Goal: Information Seeking & Learning: Learn about a topic

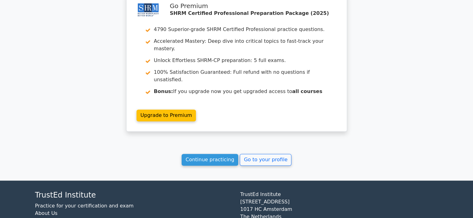
scroll to position [1006, 0]
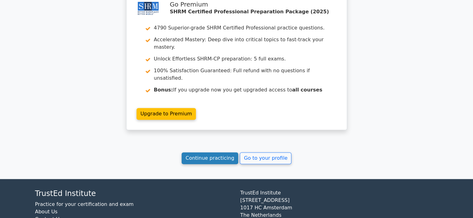
click at [211, 153] on link "Continue practicing" at bounding box center [209, 159] width 57 height 12
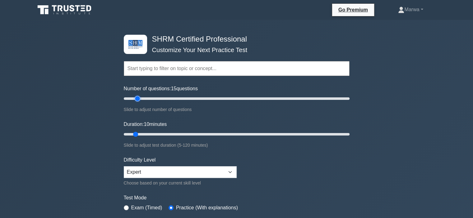
type input "15"
click at [135, 99] on input "Number of questions: 15 questions" at bounding box center [237, 98] width 226 height 7
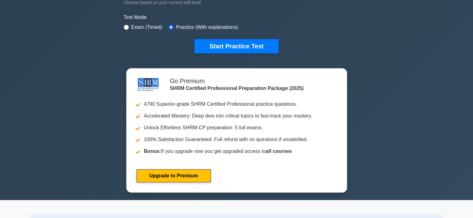
scroll to position [183, 0]
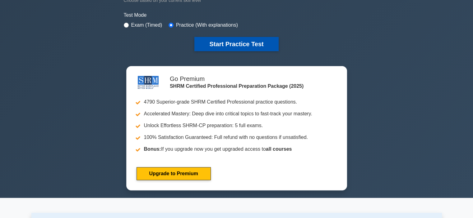
click at [227, 43] on button "Start Practice Test" at bounding box center [236, 44] width 84 height 14
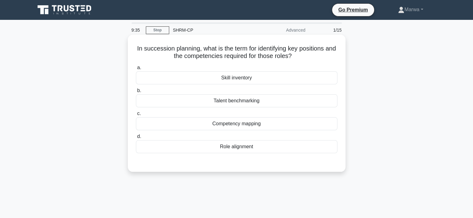
click at [229, 149] on div "Role alignment" at bounding box center [236, 146] width 201 height 13
click at [136, 139] on input "d. Role alignment" at bounding box center [136, 137] width 0 height 4
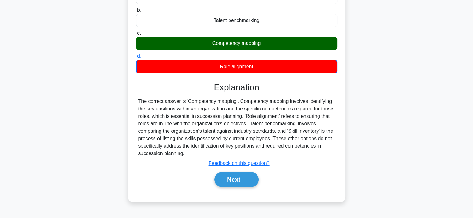
scroll to position [83, 0]
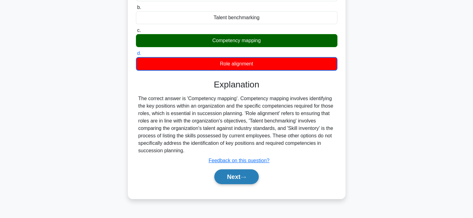
click at [236, 173] on button "Next" at bounding box center [236, 177] width 44 height 15
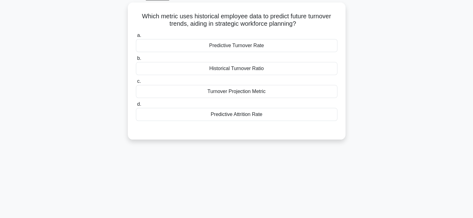
scroll to position [34, 0]
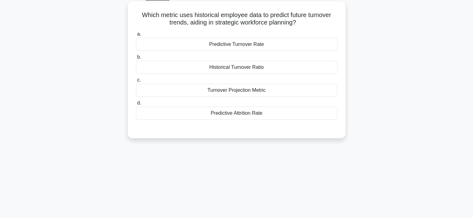
click at [261, 92] on div "Turnover Projection Metric" at bounding box center [236, 90] width 201 height 13
click at [136, 82] on input "c. Turnover Projection Metric" at bounding box center [136, 80] width 0 height 4
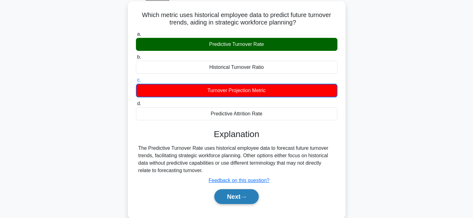
click at [231, 199] on button "Next" at bounding box center [236, 197] width 44 height 15
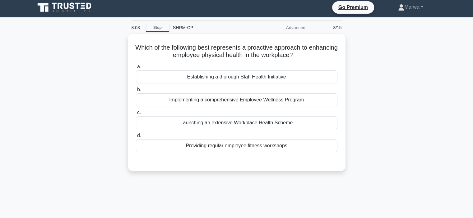
scroll to position [1, 0]
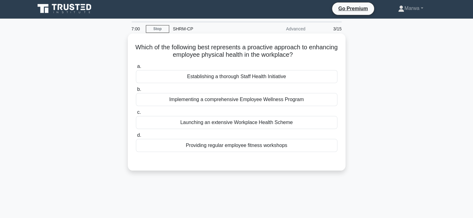
click at [260, 76] on div "Establishing a thorough Staff Health Initiative" at bounding box center [236, 76] width 201 height 13
click at [136, 69] on input "a. Establishing a thorough Staff Health Initiative" at bounding box center [136, 67] width 0 height 4
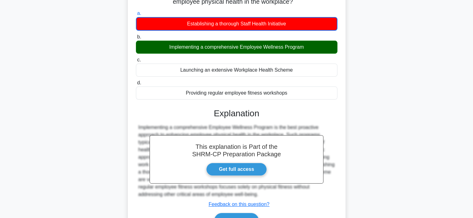
scroll to position [59, 0]
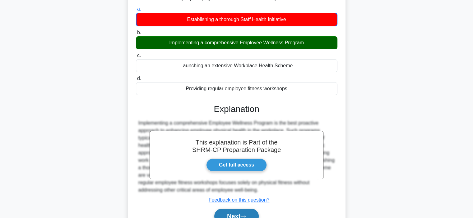
click at [222, 212] on button "Next" at bounding box center [236, 216] width 44 height 15
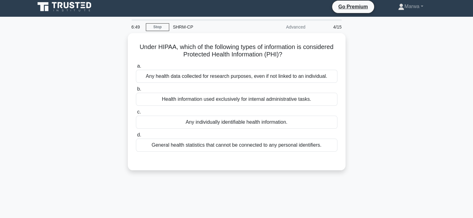
scroll to position [0, 0]
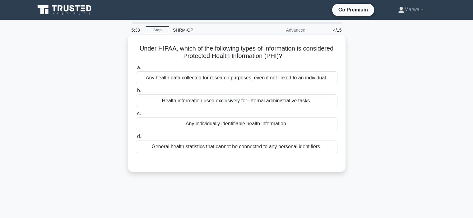
click at [186, 106] on div "Health information used exclusively for internal administrative tasks." at bounding box center [236, 100] width 201 height 13
click at [136, 93] on input "b. Health information used exclusively for internal administrative tasks." at bounding box center [136, 91] width 0 height 4
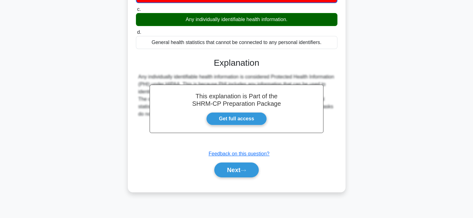
scroll to position [110, 0]
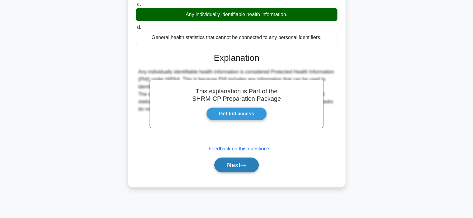
click at [236, 165] on button "Next" at bounding box center [236, 165] width 44 height 15
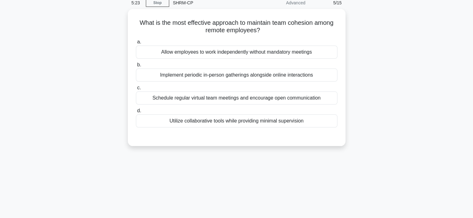
scroll to position [29, 0]
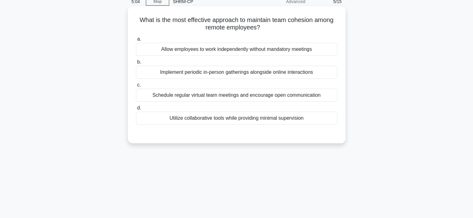
click at [176, 95] on div "Schedule regular virtual team meetings and encourage open communication" at bounding box center [236, 95] width 201 height 13
click at [136, 87] on input "c. Schedule regular virtual team meetings and encourage open communication" at bounding box center [136, 85] width 0 height 4
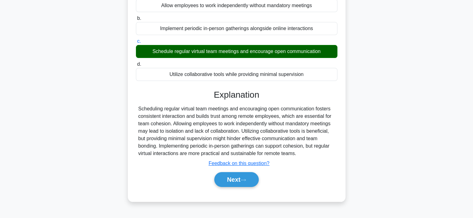
scroll to position [78, 0]
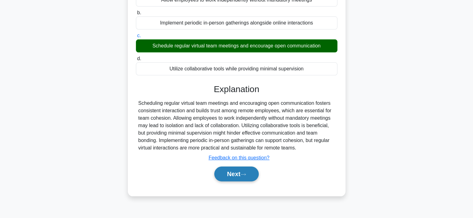
click at [222, 174] on button "Next" at bounding box center [236, 174] width 44 height 15
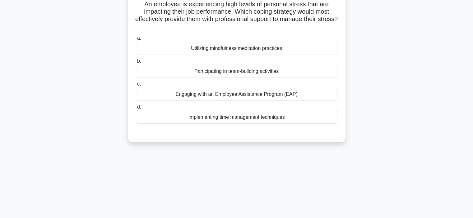
scroll to position [0, 0]
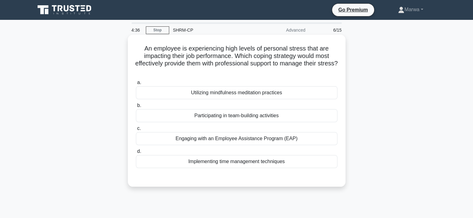
click at [241, 144] on div "Engaging with an Employee Assistance Program (EAP)" at bounding box center [236, 138] width 201 height 13
click at [136, 131] on input "c. Engaging with an Employee Assistance Program (EAP)" at bounding box center [136, 129] width 0 height 4
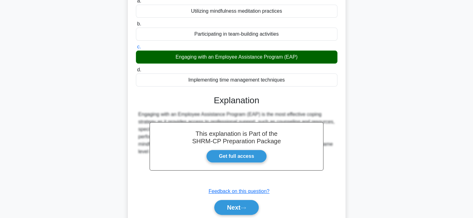
scroll to position [85, 0]
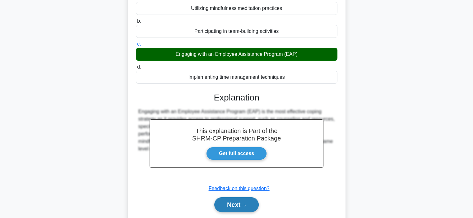
click at [232, 204] on button "Next" at bounding box center [236, 205] width 44 height 15
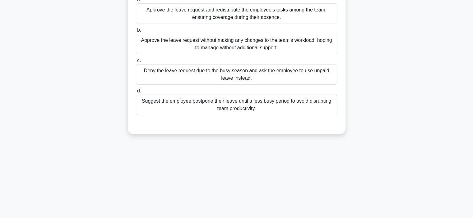
scroll to position [0, 0]
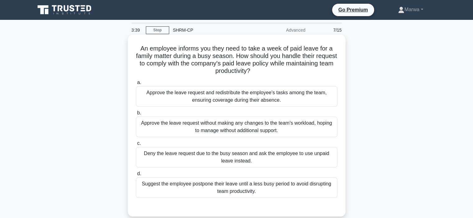
click at [208, 99] on div "Approve the leave request and redistribute the employee's tasks among the team,…" at bounding box center [236, 96] width 201 height 21
click at [136, 85] on input "a. Approve the leave request and redistribute the employee's tasks among the te…" at bounding box center [136, 83] width 0 height 4
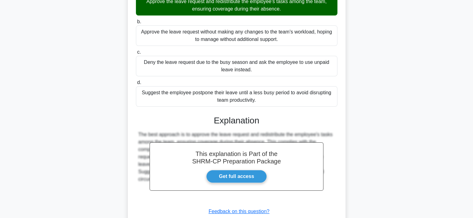
scroll to position [134, 0]
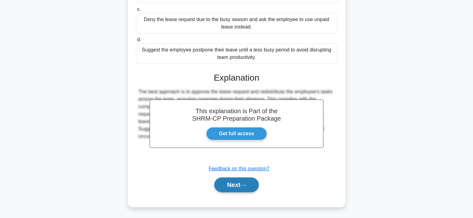
click at [244, 184] on icon at bounding box center [243, 185] width 6 height 3
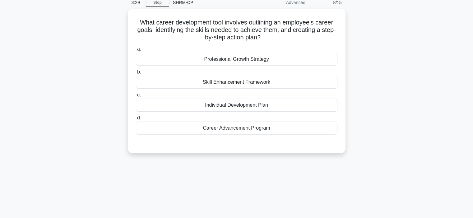
scroll to position [7, 0]
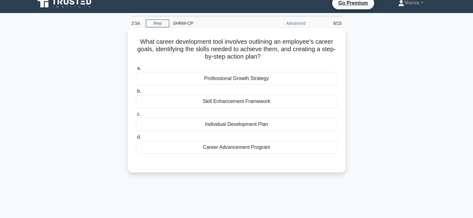
click at [217, 149] on div "Career Advancement Program" at bounding box center [236, 147] width 201 height 13
click at [136, 140] on input "d. Career Advancement Program" at bounding box center [136, 137] width 0 height 4
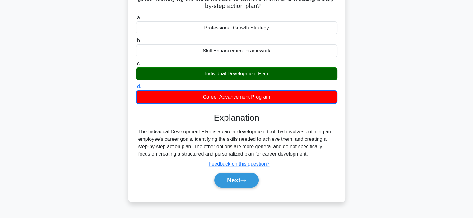
scroll to position [62, 0]
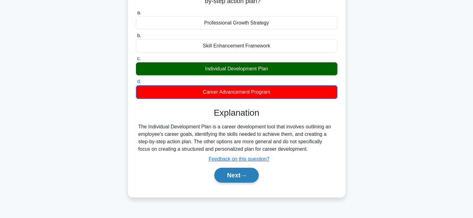
click at [230, 175] on button "Next" at bounding box center [236, 175] width 44 height 15
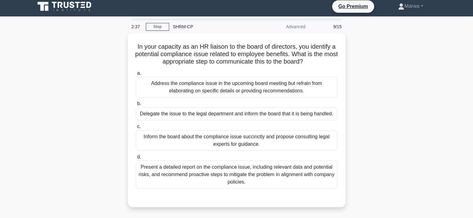
scroll to position [0, 0]
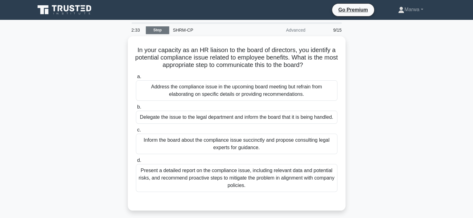
click at [162, 30] on link "Stop" at bounding box center [157, 30] width 23 height 8
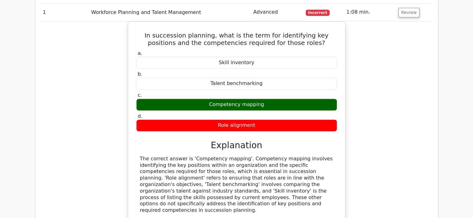
scroll to position [523, 0]
